Goal: Task Accomplishment & Management: Complete application form

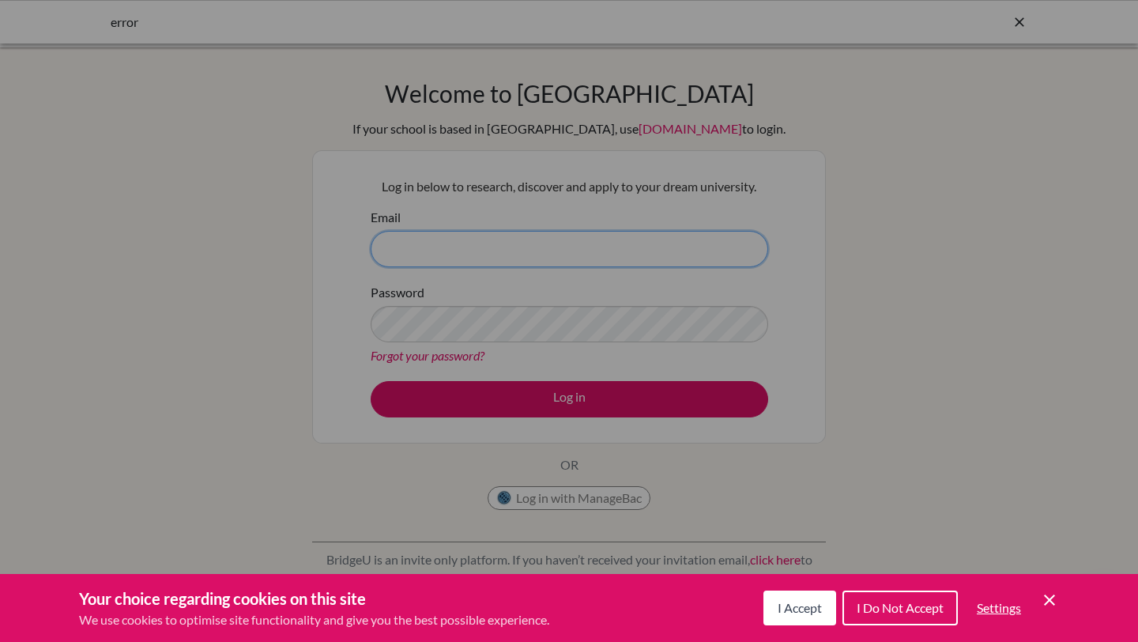
type input "[PERSON_NAME][EMAIL_ADDRESS][PERSON_NAME][DOMAIN_NAME]"
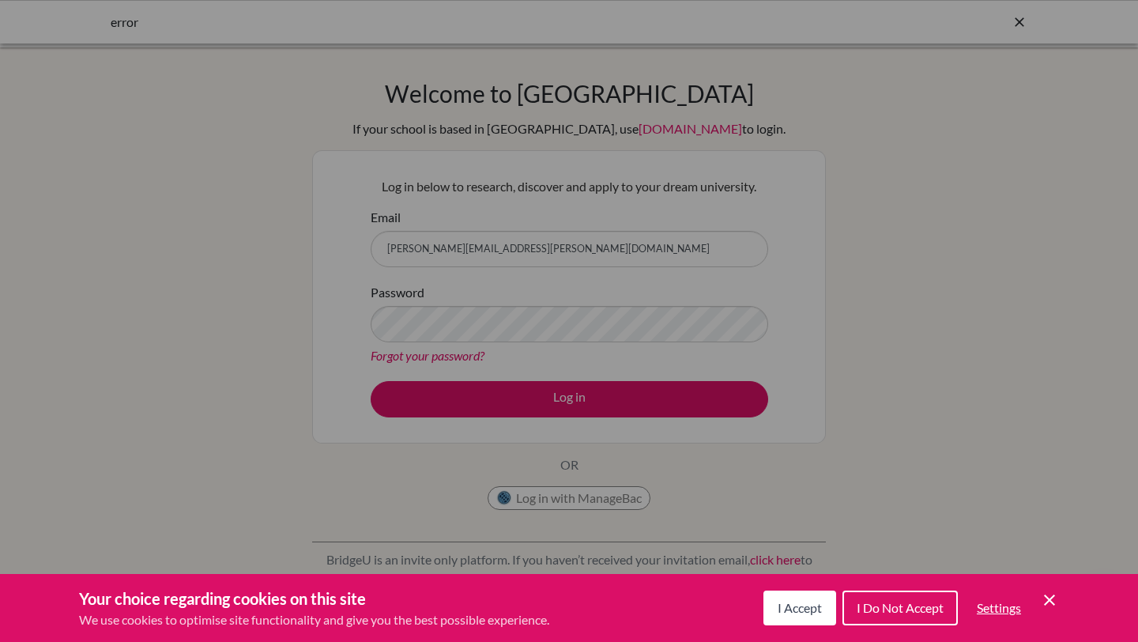
click at [818, 616] on button "I Accept" at bounding box center [799, 607] width 73 height 35
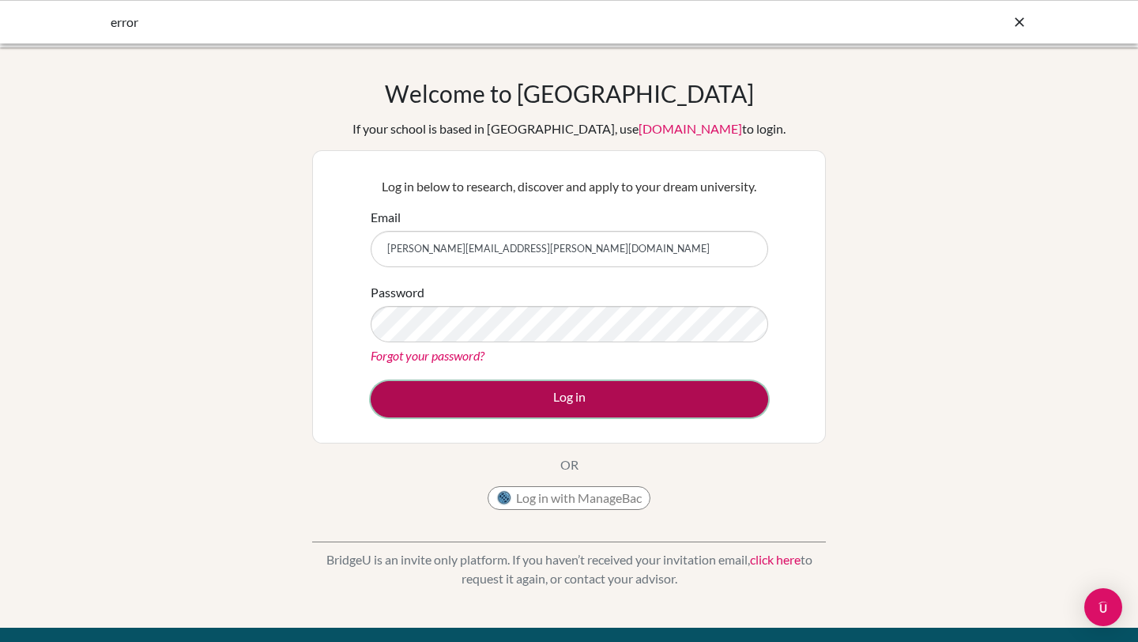
click at [681, 401] on button "Log in" at bounding box center [570, 399] width 398 height 36
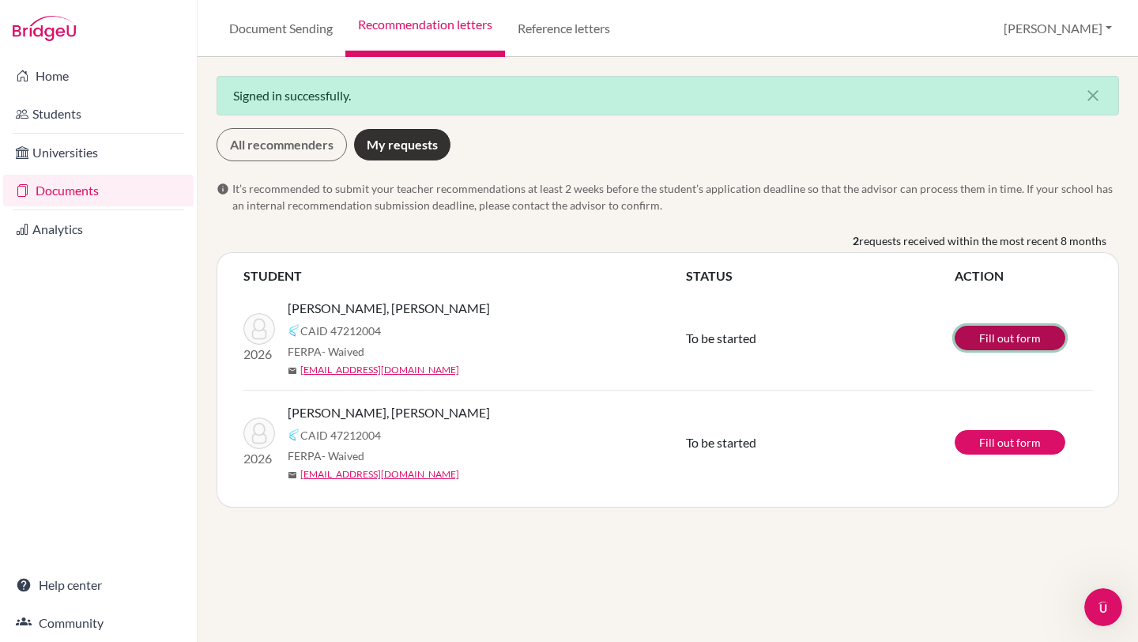
click at [1008, 338] on link "Fill out form" at bounding box center [1010, 338] width 111 height 25
